Goal: Check status

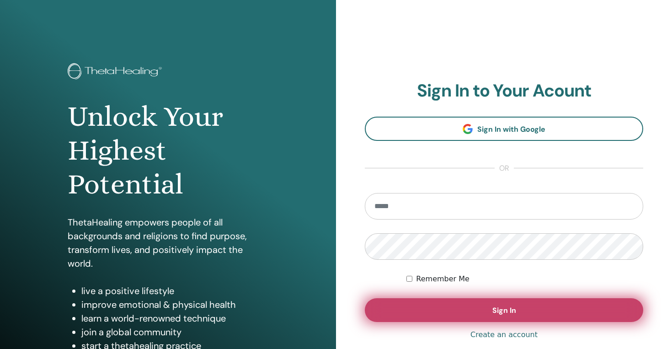
type input "**********"
click at [462, 307] on button "Sign In" at bounding box center [504, 310] width 279 height 24
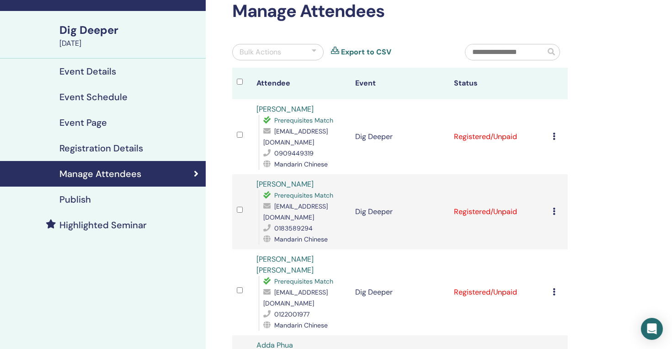
scroll to position [44, 0]
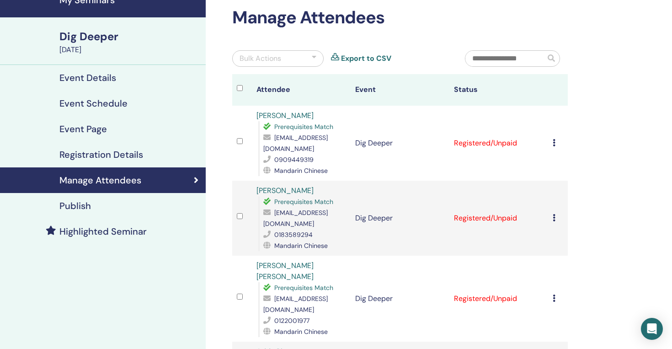
click at [240, 136] on div at bounding box center [242, 142] width 11 height 13
